Goal: Check status: Check status

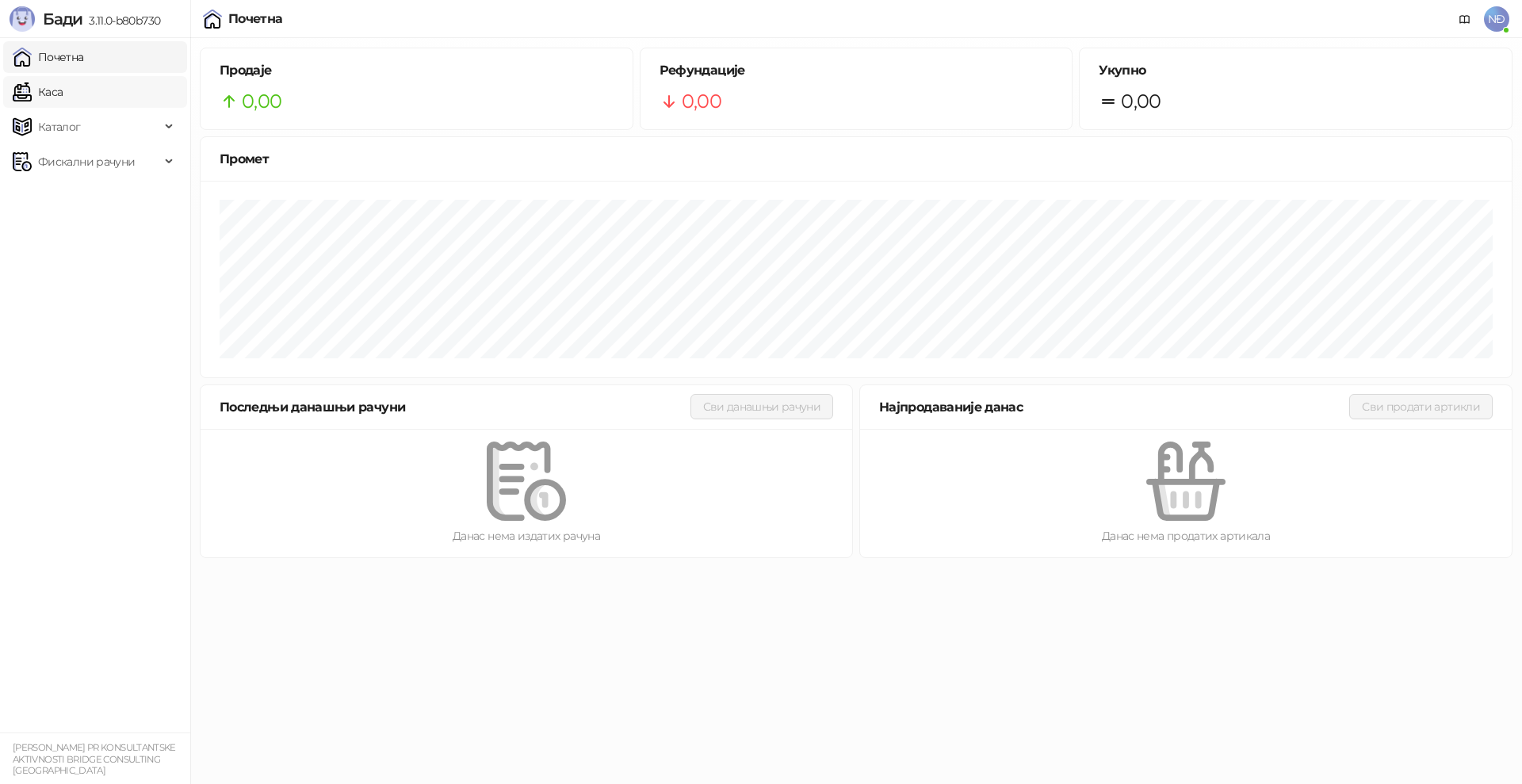
click at [63, 95] on link "Каса" at bounding box center [38, 91] width 50 height 31
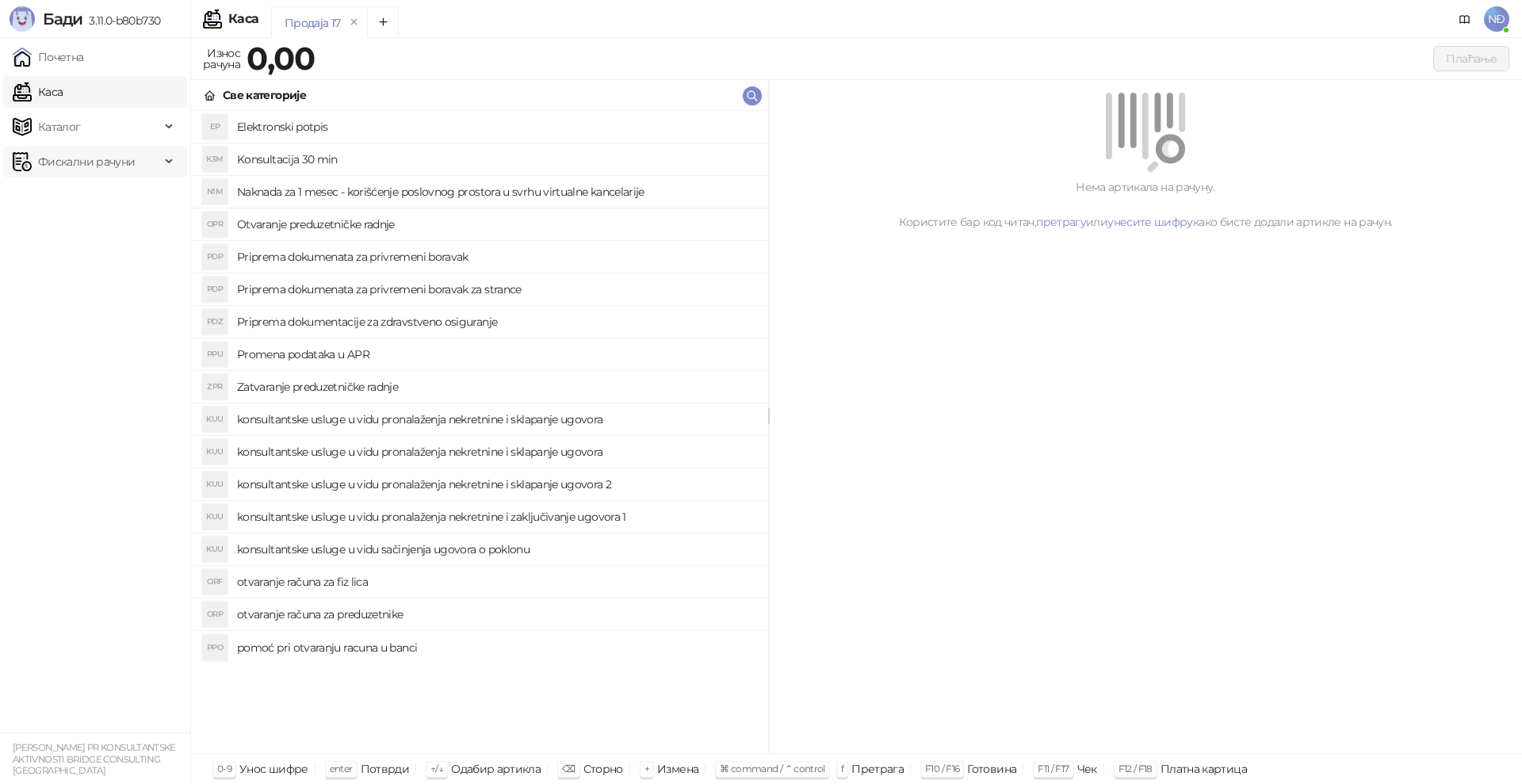
click at [82, 170] on span "Фискални рачуни" at bounding box center [86, 161] width 97 height 31
click at [50, 202] on link "Издати рачуни" at bounding box center [73, 196] width 107 height 31
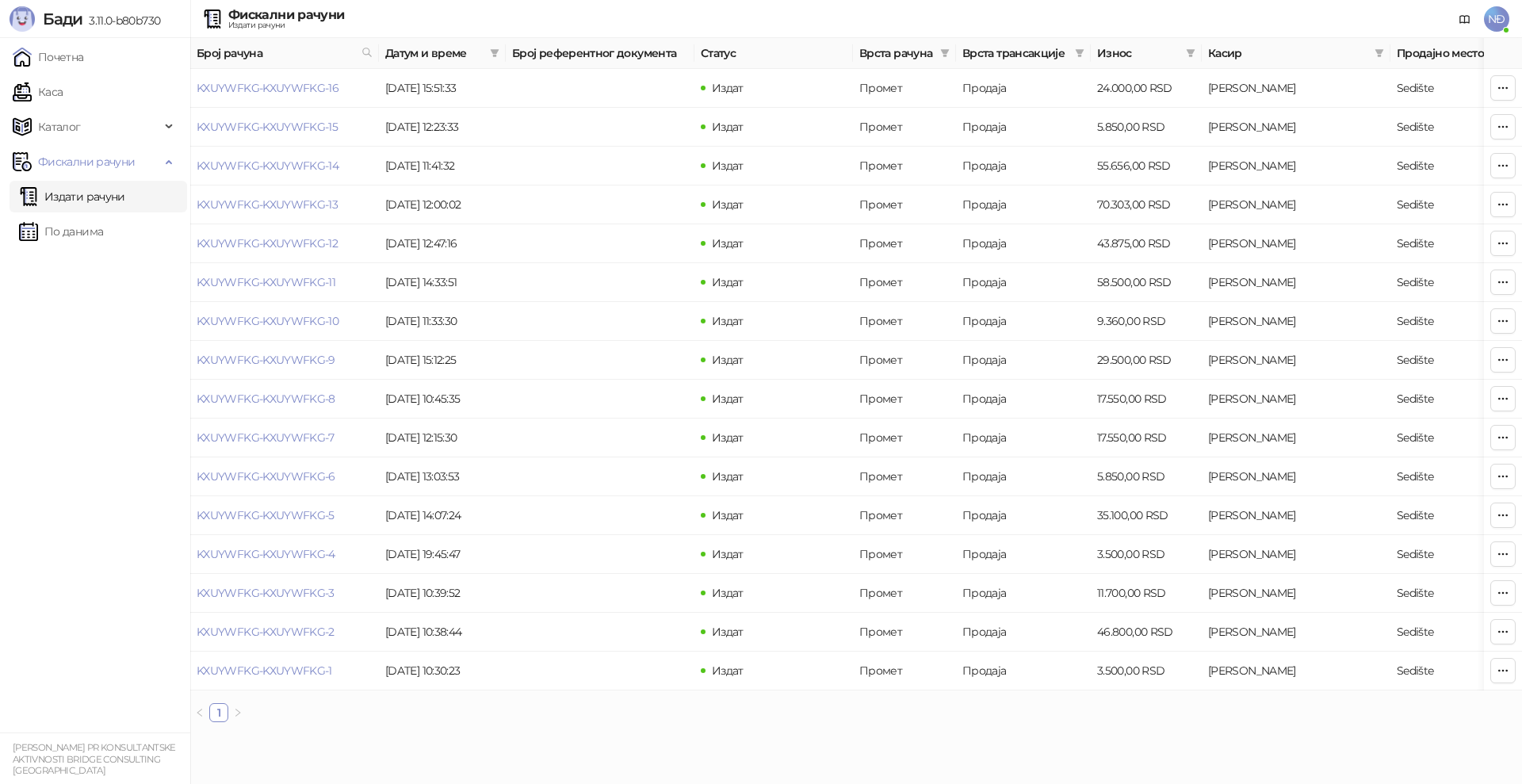
click at [419, 51] on span "Датум и време" at bounding box center [434, 53] width 99 height 18
click at [501, 46] on span at bounding box center [495, 52] width 16 height 23
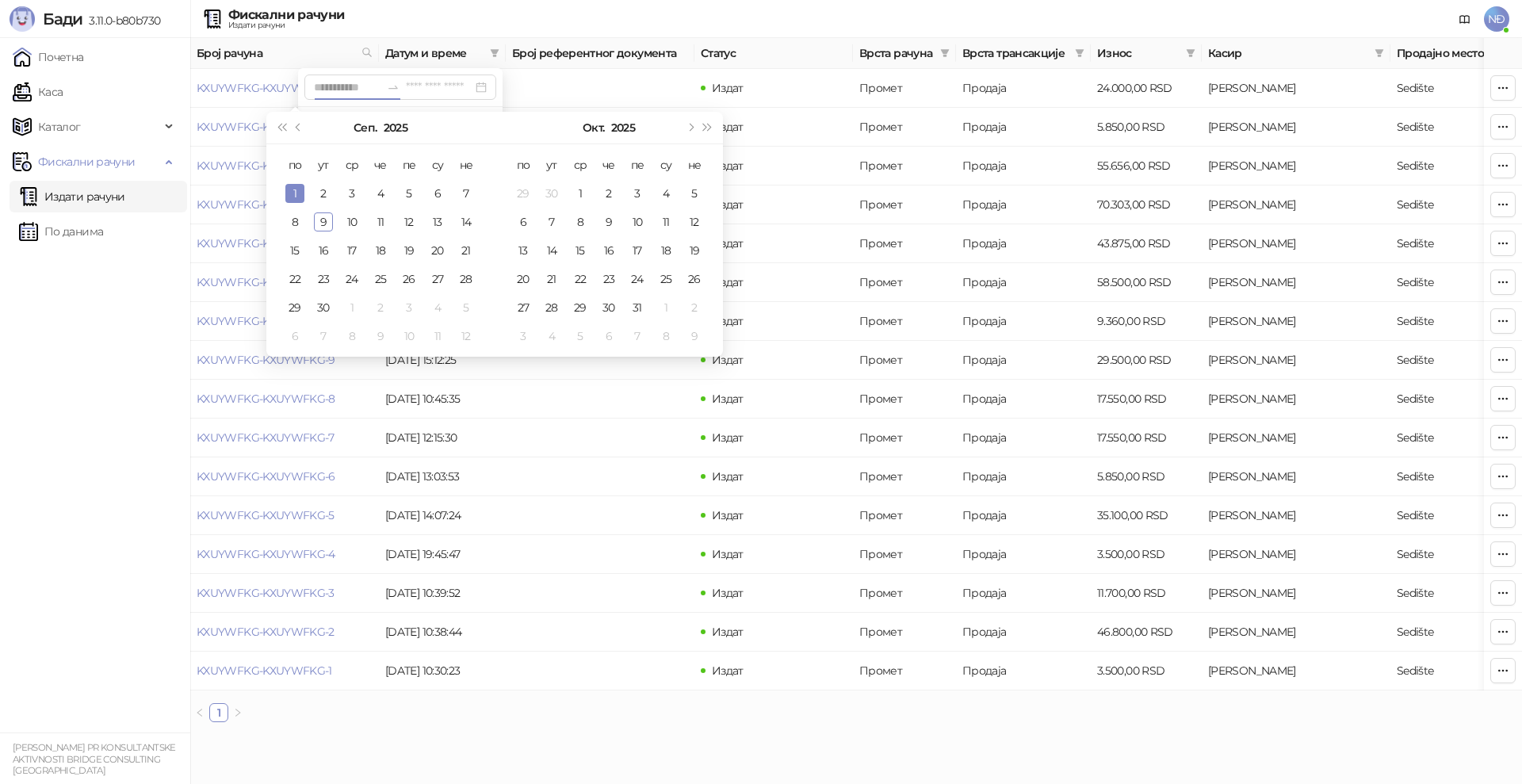
type input "**********"
click at [288, 192] on div "1" at bounding box center [295, 194] width 19 height 19
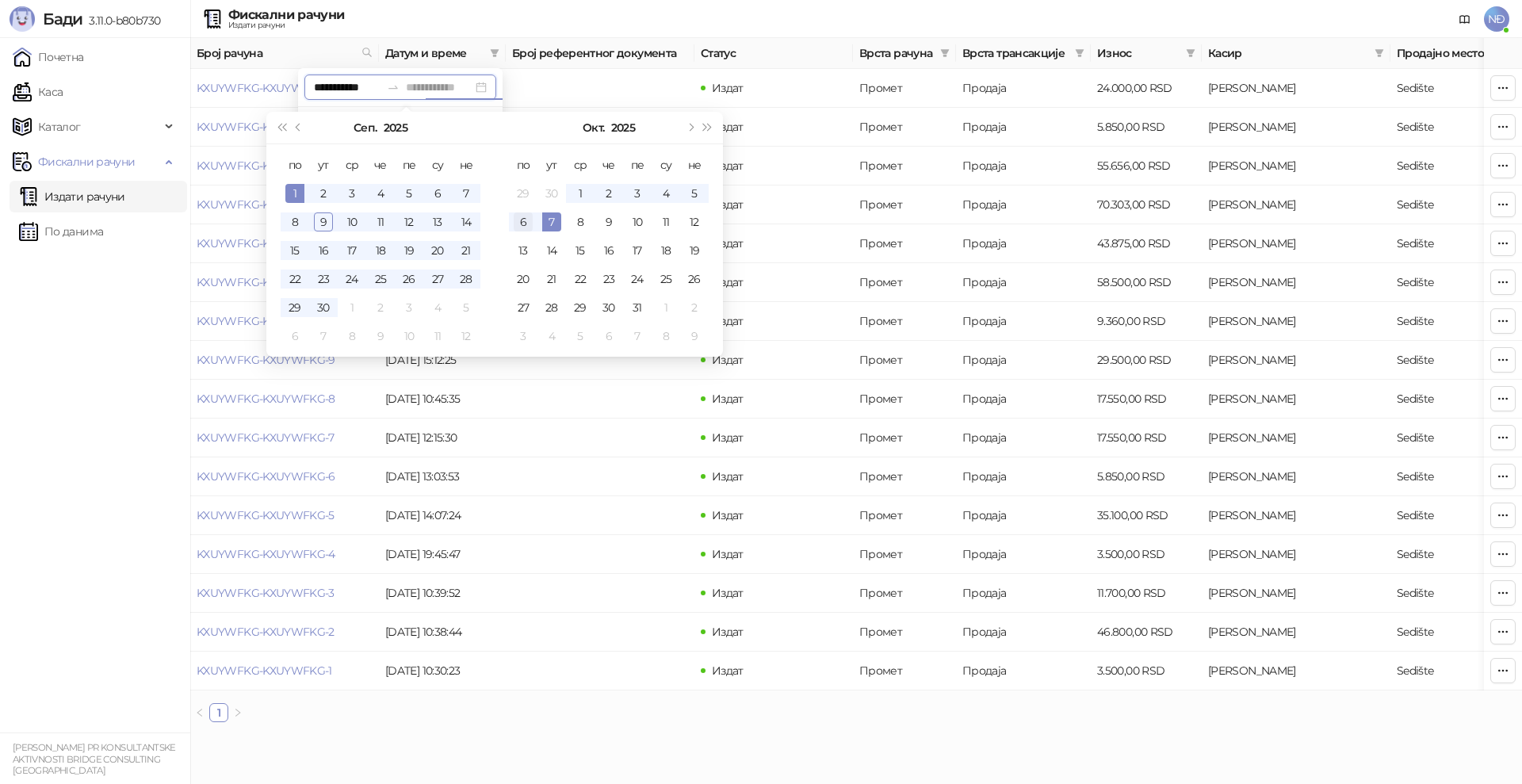
type input "**********"
click at [334, 214] on td "9" at bounding box center [323, 221] width 28 height 28
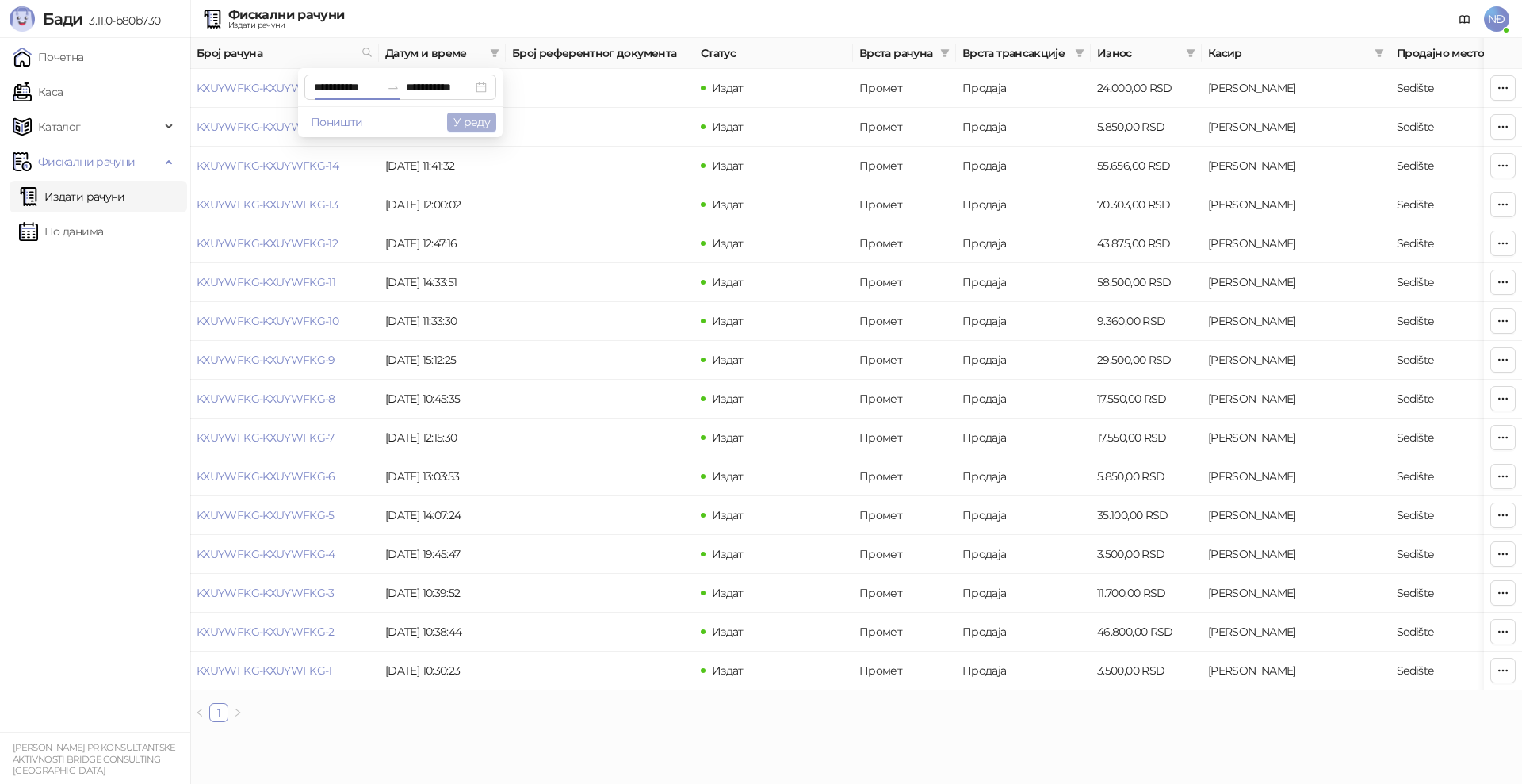
click at [461, 120] on button "У реду" at bounding box center [472, 122] width 49 height 19
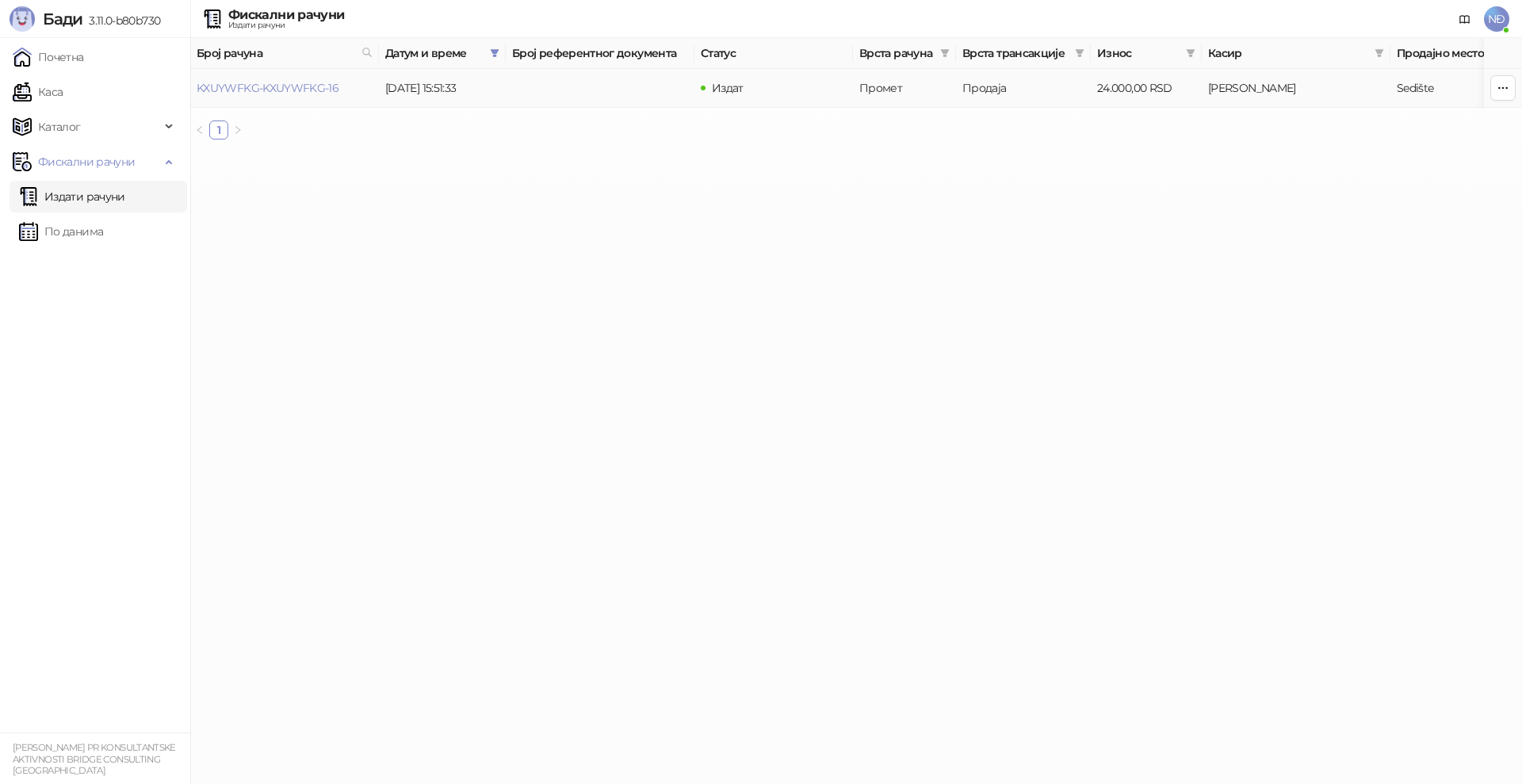
click at [316, 78] on td "KXUYWFKG-KXUYWFKG-16" at bounding box center [285, 88] width 189 height 39
click at [304, 90] on link "KXUYWFKG-KXUYWFKG-16" at bounding box center [267, 88] width 142 height 15
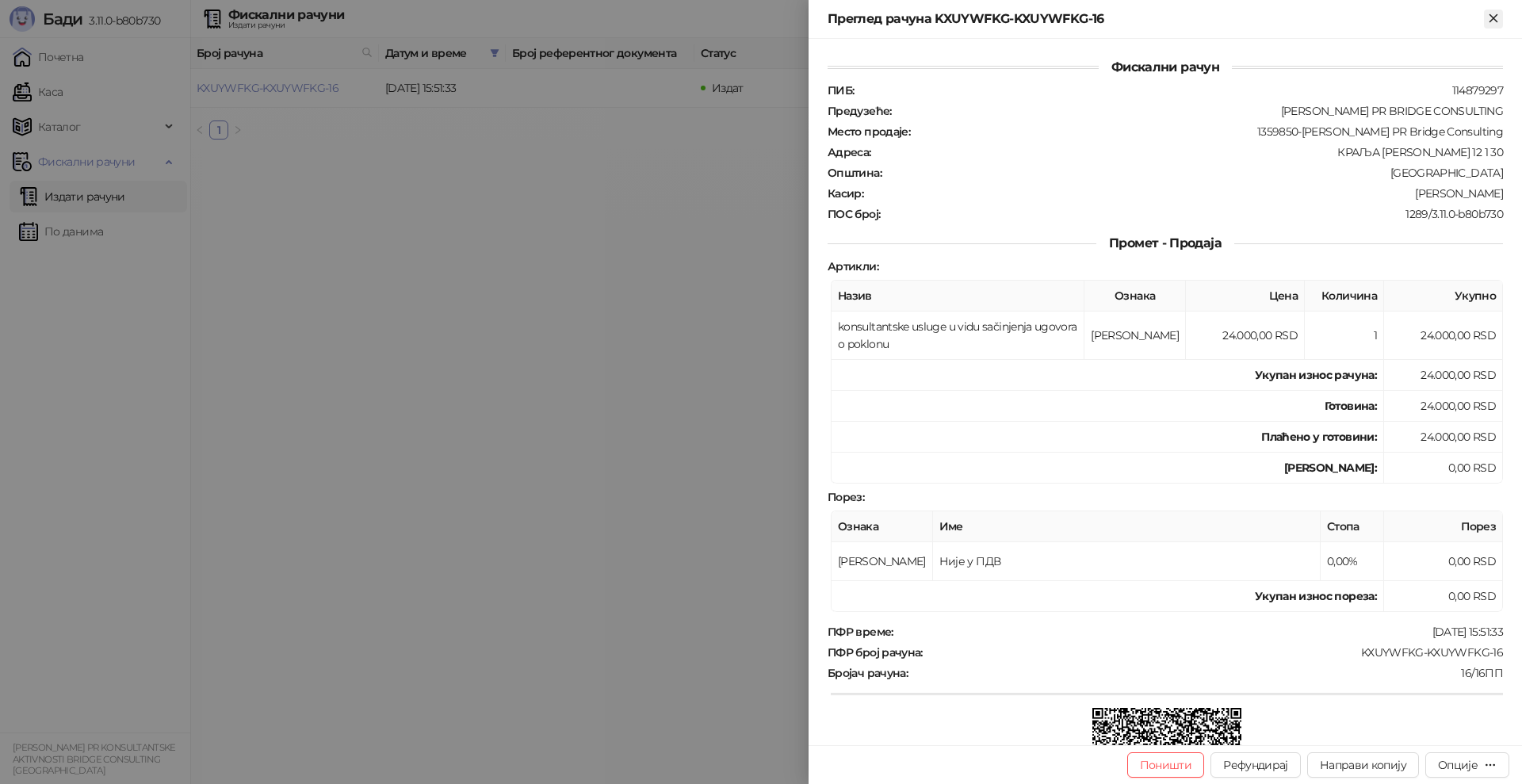
click at [1496, 18] on icon "Close" at bounding box center [1494, 19] width 15 height 15
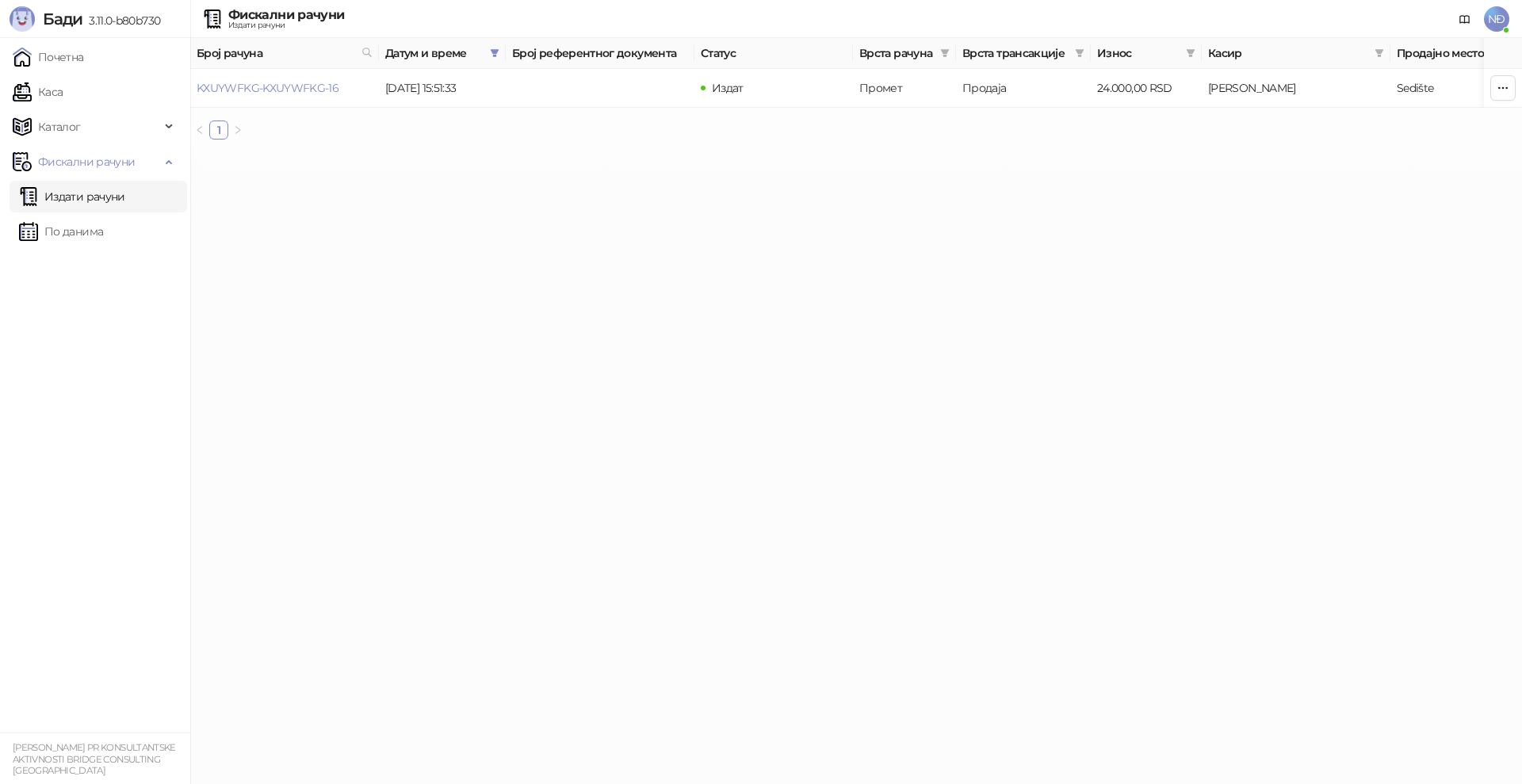
click at [325, 51] on span "Број рачуна" at bounding box center [275, 53] width 158 height 18
click at [495, 44] on span at bounding box center [495, 52] width 16 height 23
click at [304, 125] on button "Поништи" at bounding box center [337, 122] width 65 height 19
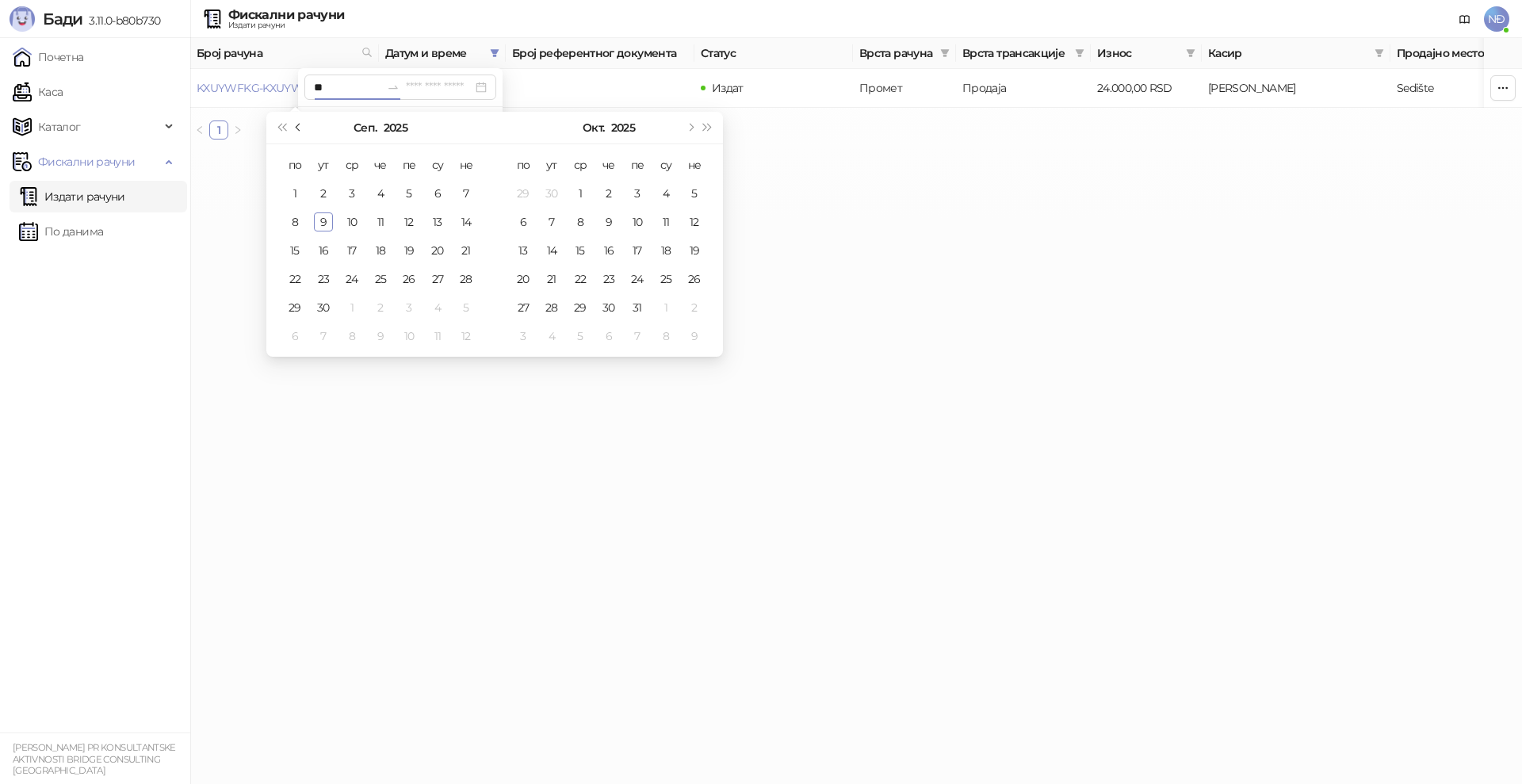
click at [299, 121] on button "Претходни месец (PageUp)" at bounding box center [299, 127] width 18 height 31
type input "**********"
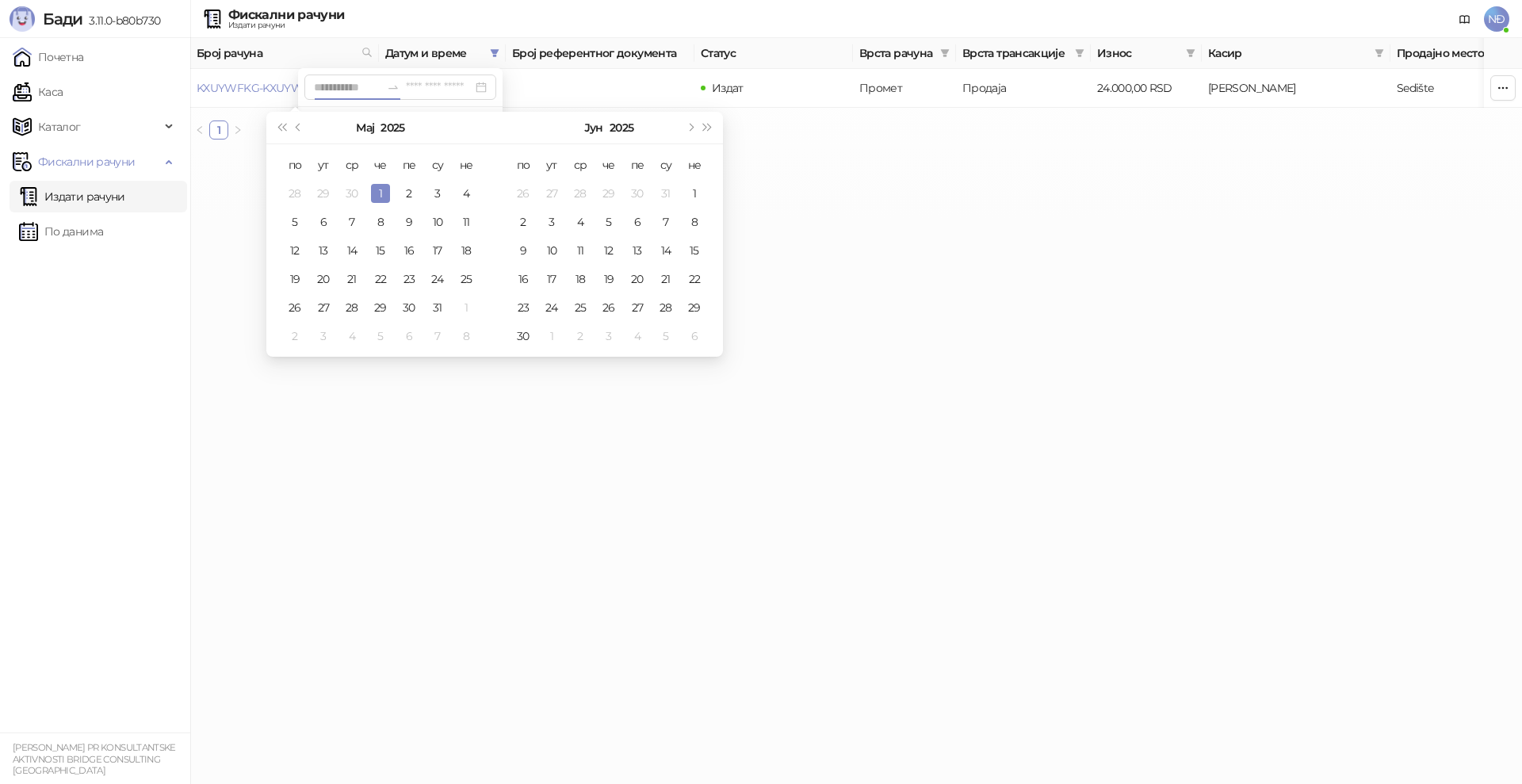
click at [382, 182] on td "1" at bounding box center [380, 193] width 28 height 28
type input "**********"
click at [690, 124] on span "Следећи месец (PageDown)" at bounding box center [690, 128] width 8 height 8
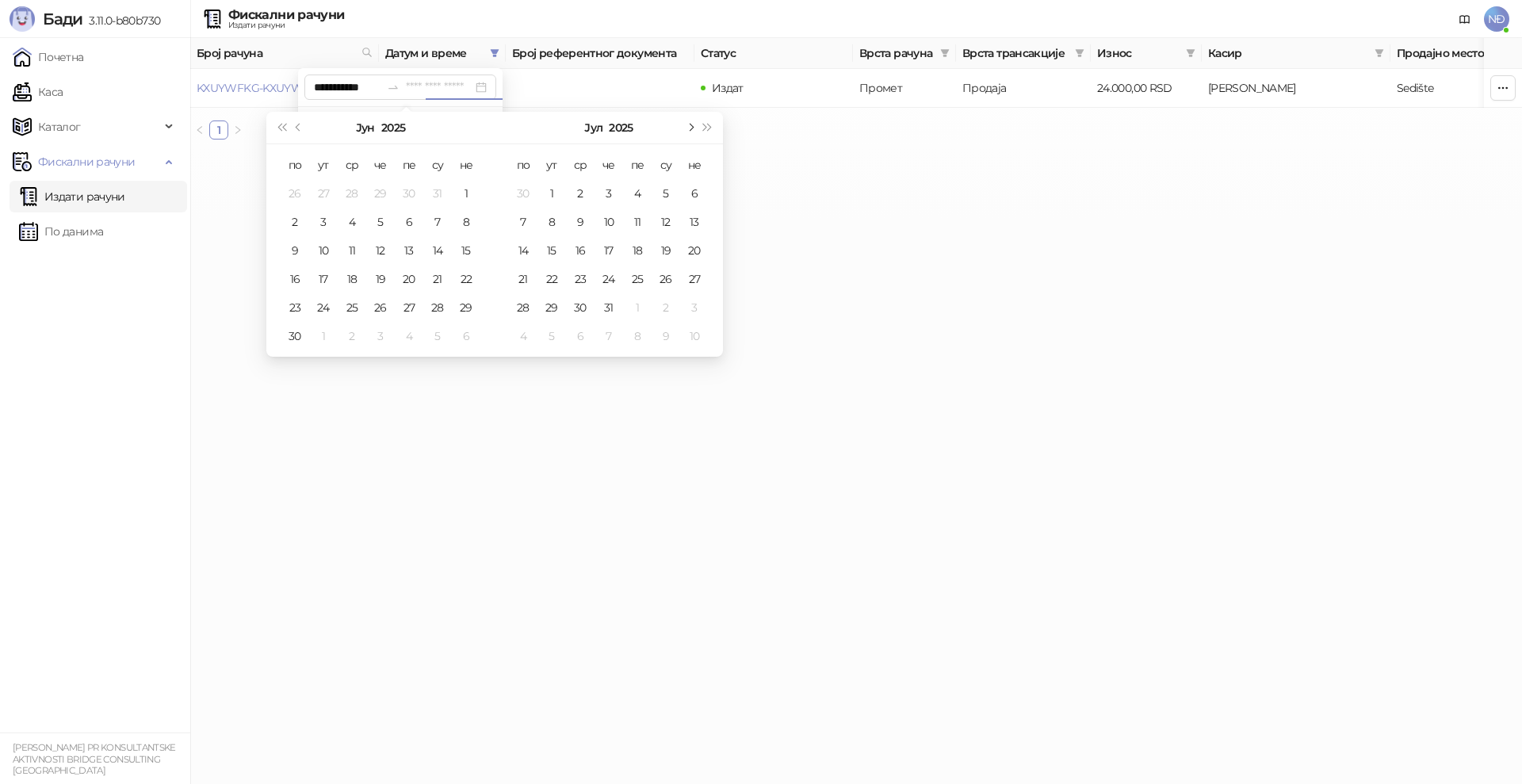
click at [690, 124] on span "Следећи месец (PageDown)" at bounding box center [690, 128] width 8 height 8
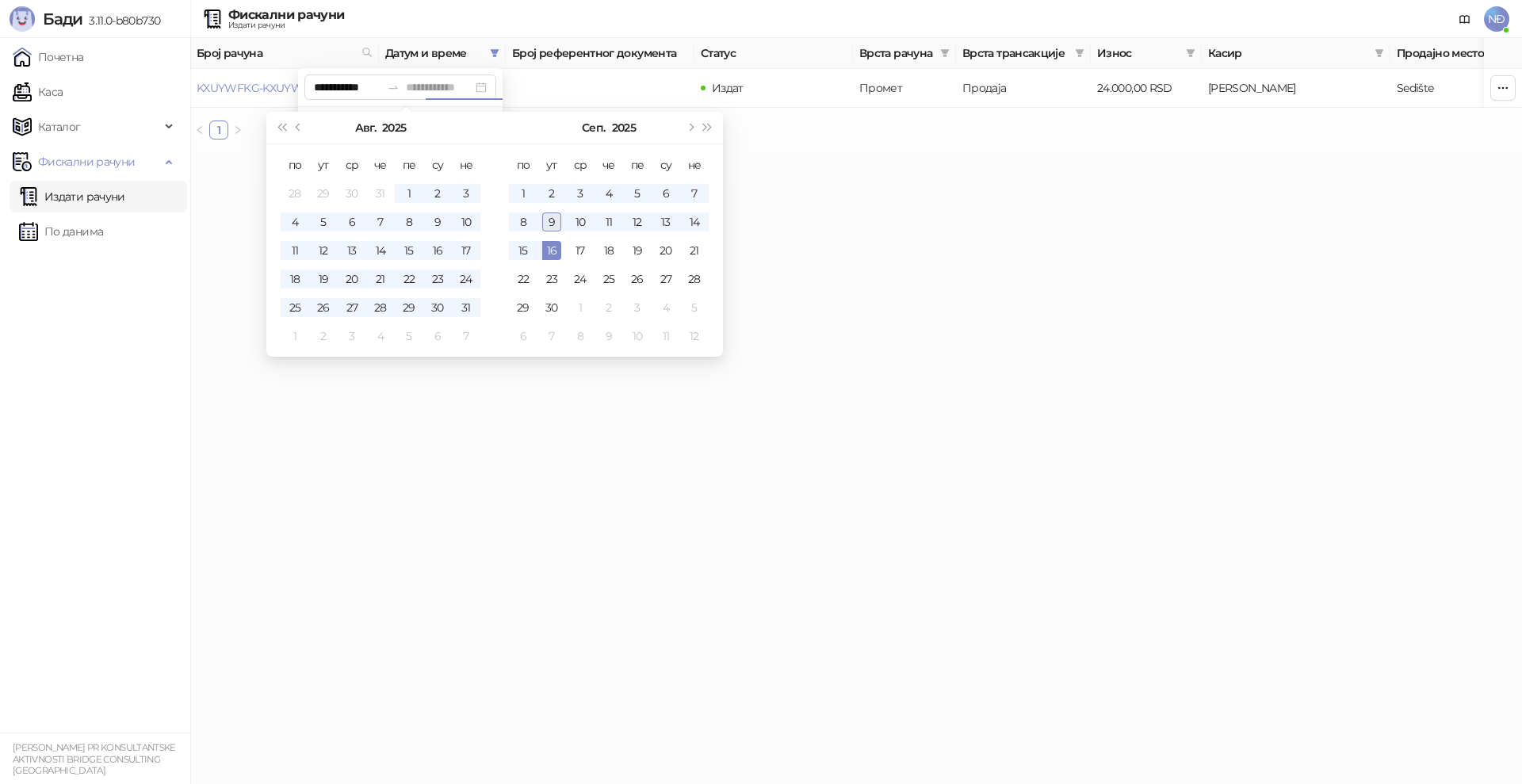
type input "**********"
click at [553, 219] on div "9" at bounding box center [552, 222] width 19 height 19
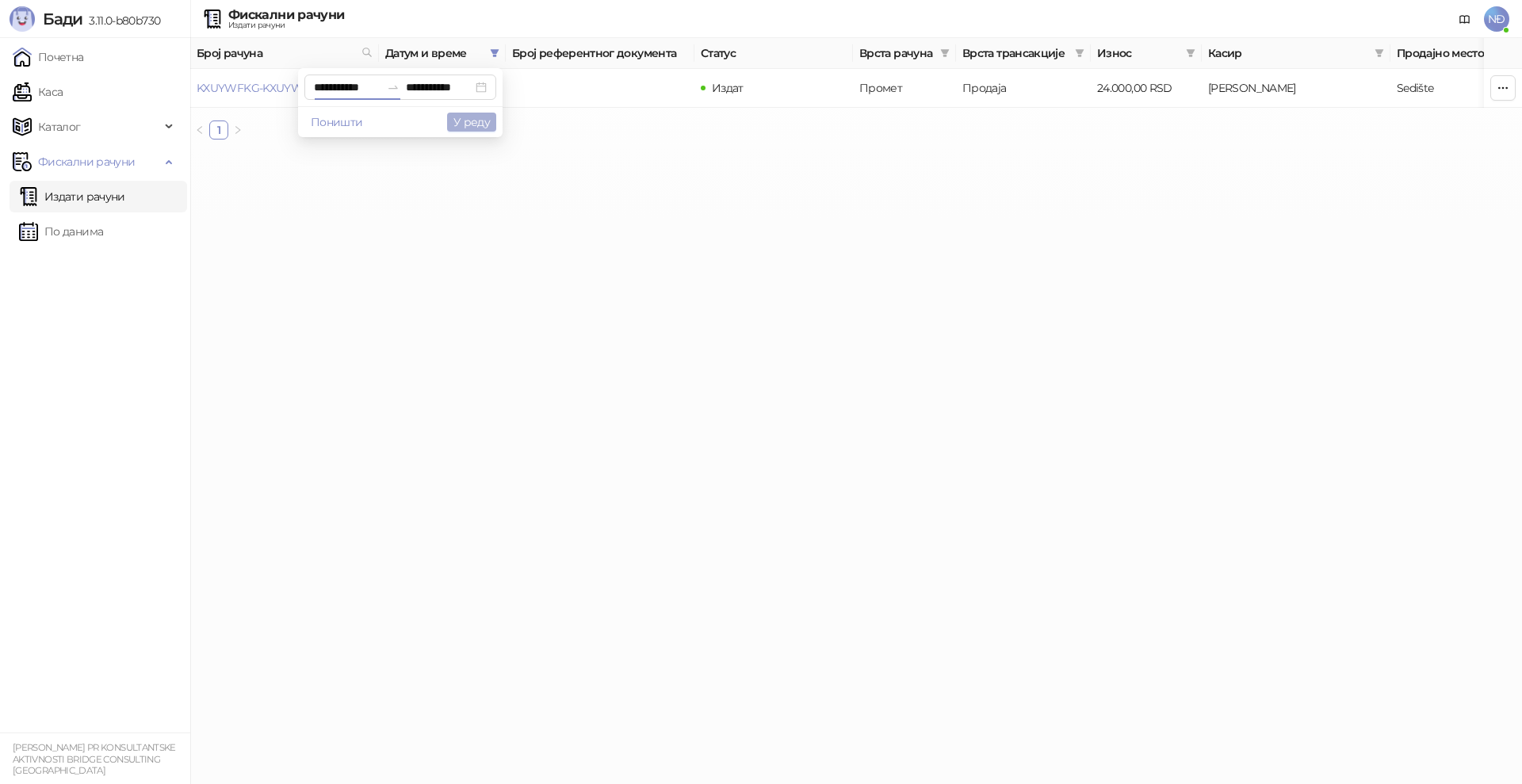
click at [479, 117] on button "У реду" at bounding box center [472, 122] width 49 height 19
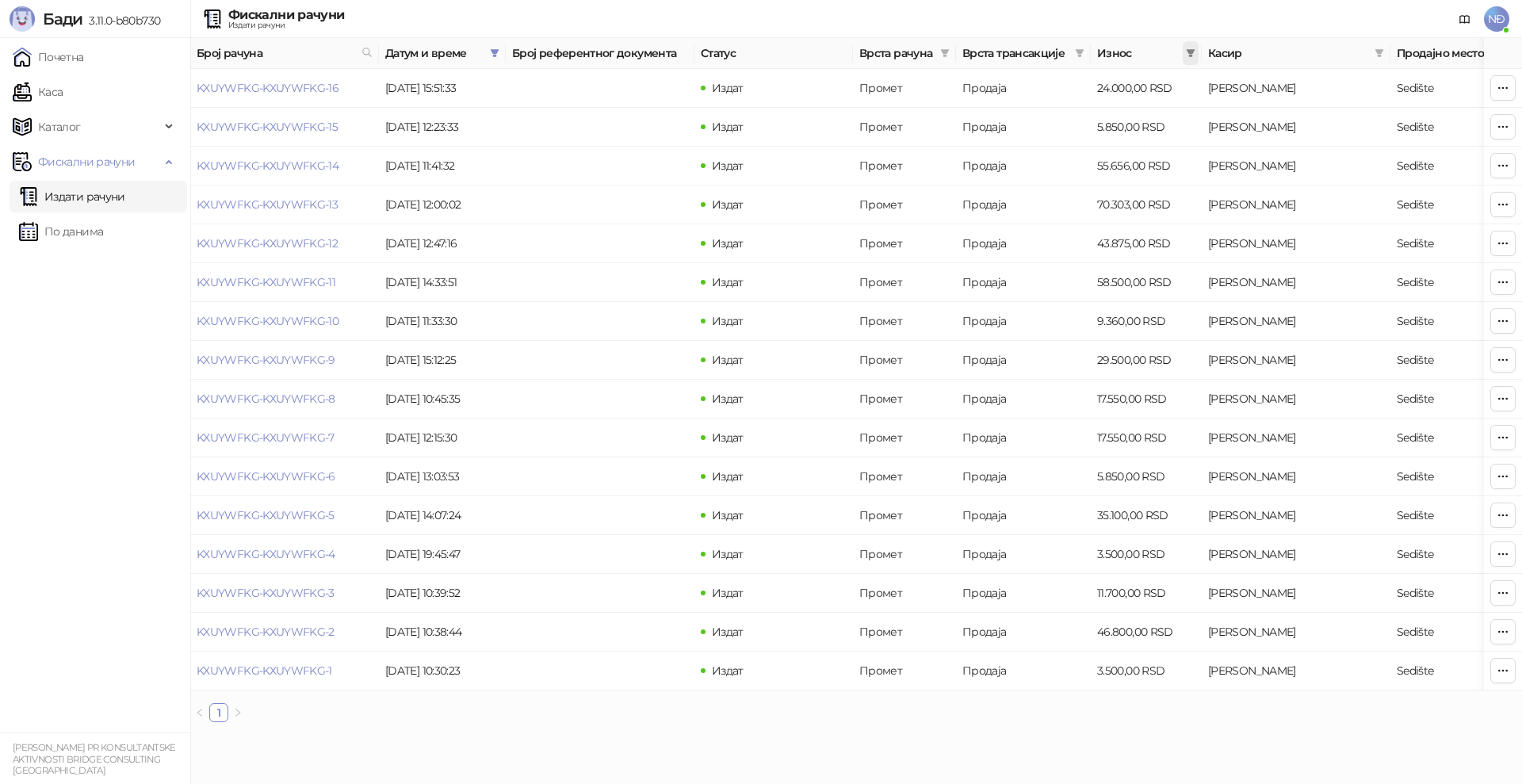
click at [1193, 48] on span at bounding box center [1191, 52] width 16 height 23
click at [1171, 114] on button "У реду" at bounding box center [1168, 115] width 49 height 19
click at [1169, 470] on td "5.850,00 RSD" at bounding box center [1146, 477] width 111 height 39
